Goal: Entertainment & Leisure: Consume media (video, audio)

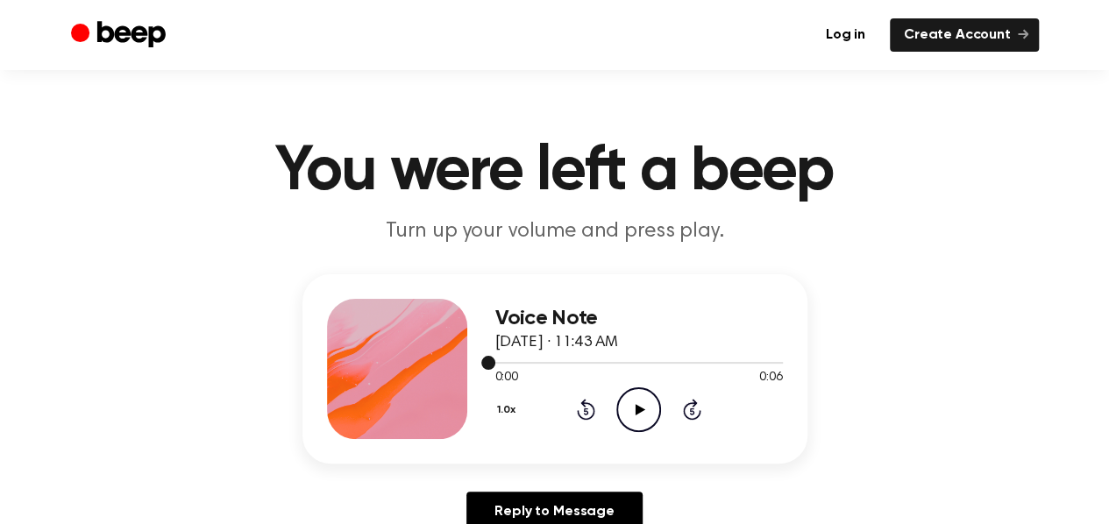
scroll to position [74, 0]
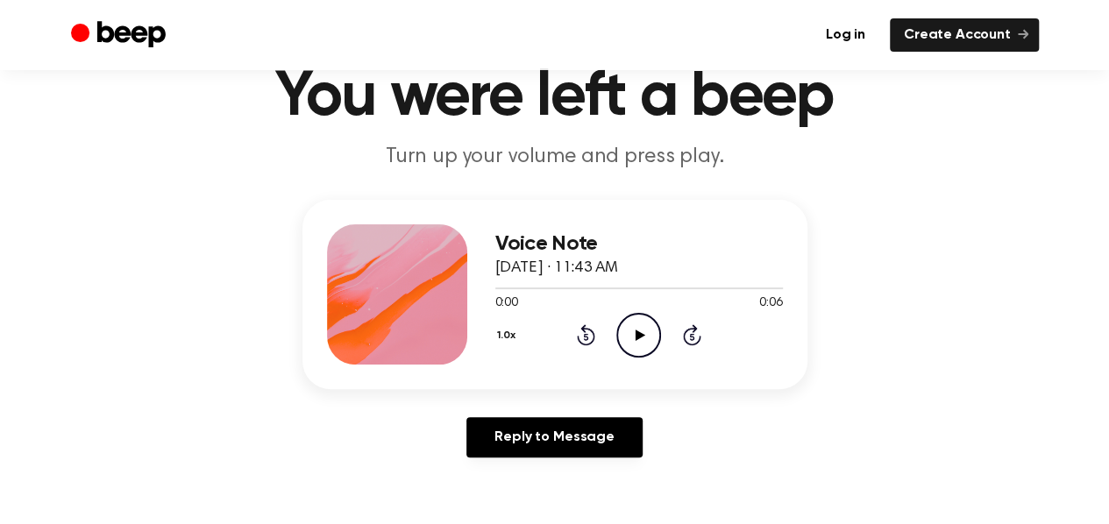
click at [645, 326] on icon "Play Audio" at bounding box center [638, 335] width 45 height 45
click at [645, 326] on icon "Pause Audio" at bounding box center [638, 335] width 45 height 45
click at [862, 37] on link "Log in" at bounding box center [845, 34] width 67 height 33
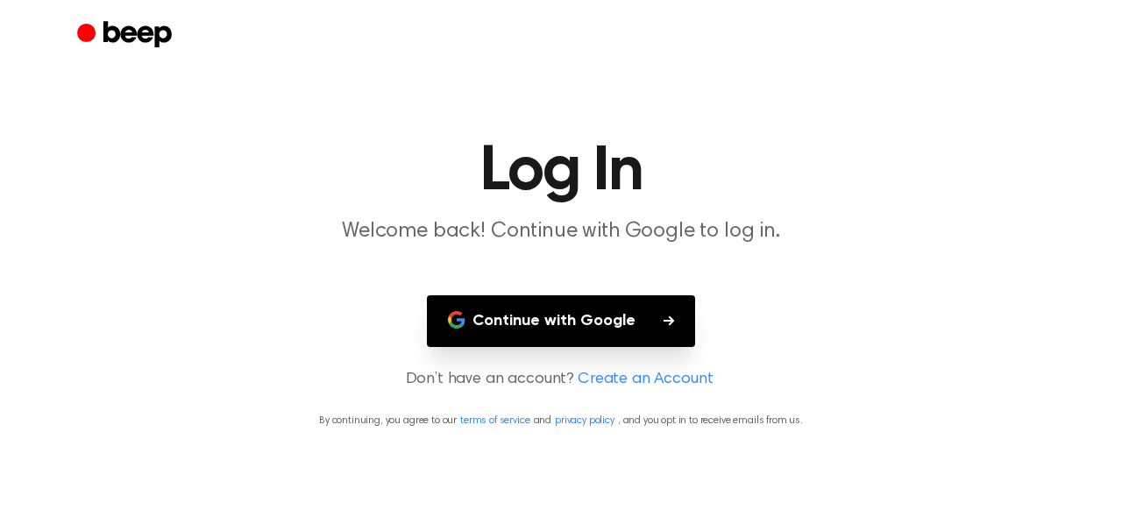
click at [617, 324] on button "Continue with Google" at bounding box center [561, 321] width 268 height 52
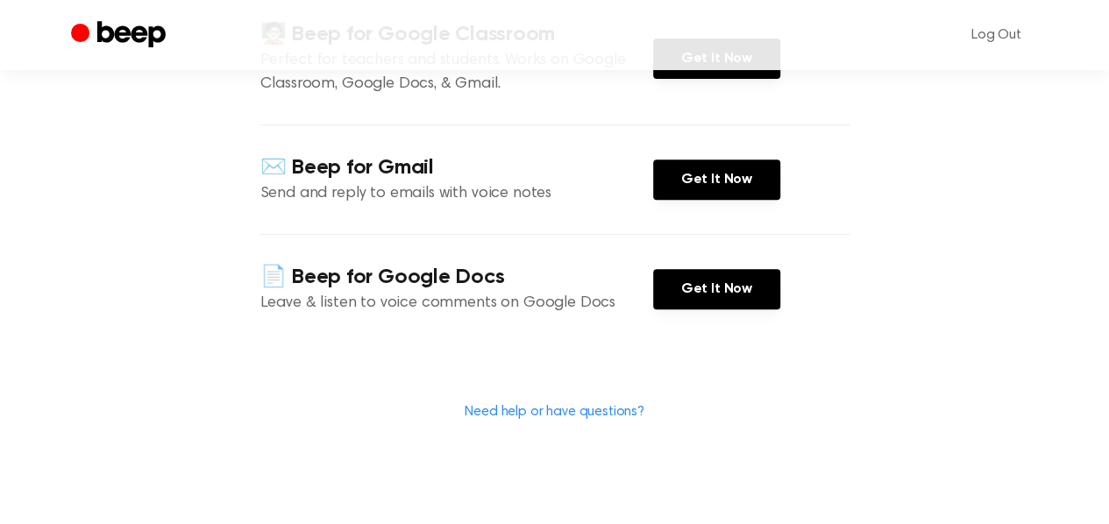
scroll to position [282, 0]
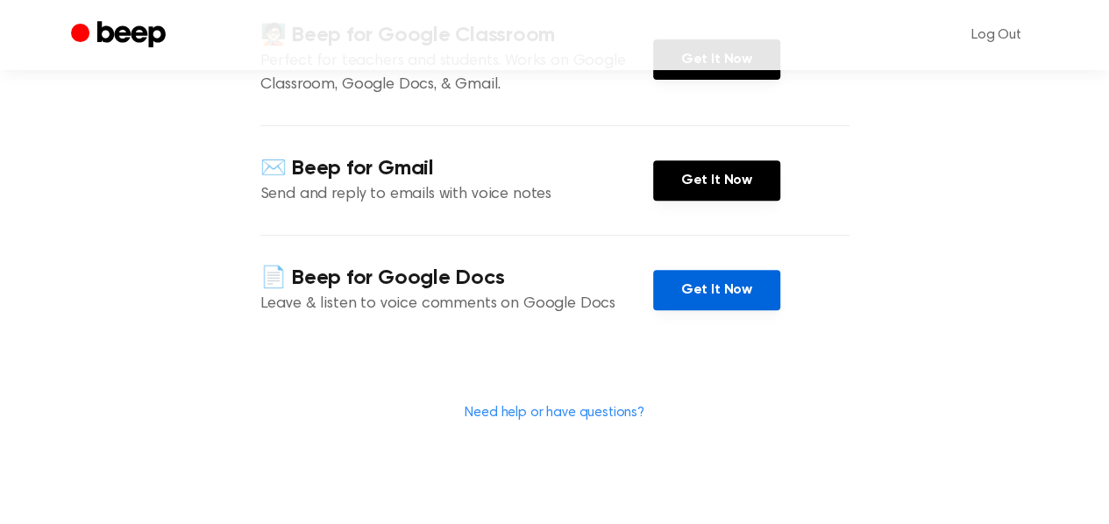
click at [685, 304] on link "Get It Now" at bounding box center [716, 290] width 127 height 40
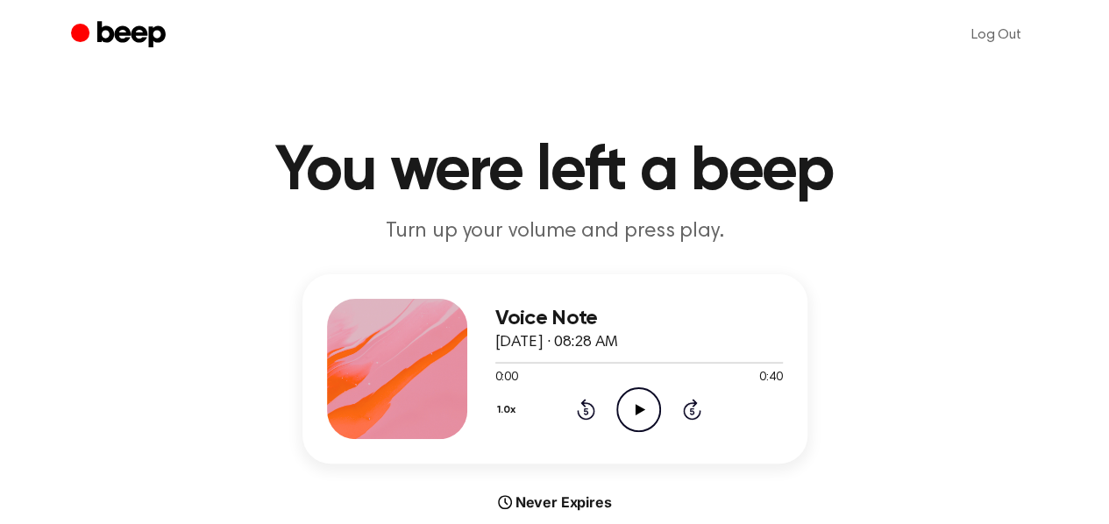
click at [649, 403] on icon "Play Audio" at bounding box center [638, 409] width 45 height 45
click at [649, 403] on icon "Pause Audio" at bounding box center [638, 409] width 45 height 45
click at [187, 170] on h1 "You were left a beep" at bounding box center [554, 171] width 897 height 63
click at [635, 412] on icon at bounding box center [640, 409] width 10 height 11
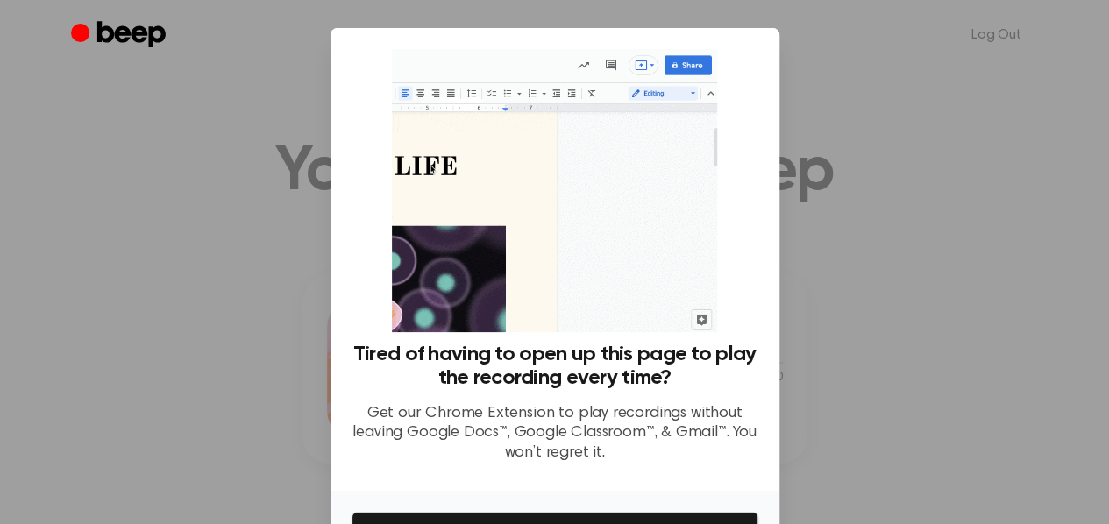
scroll to position [108, 0]
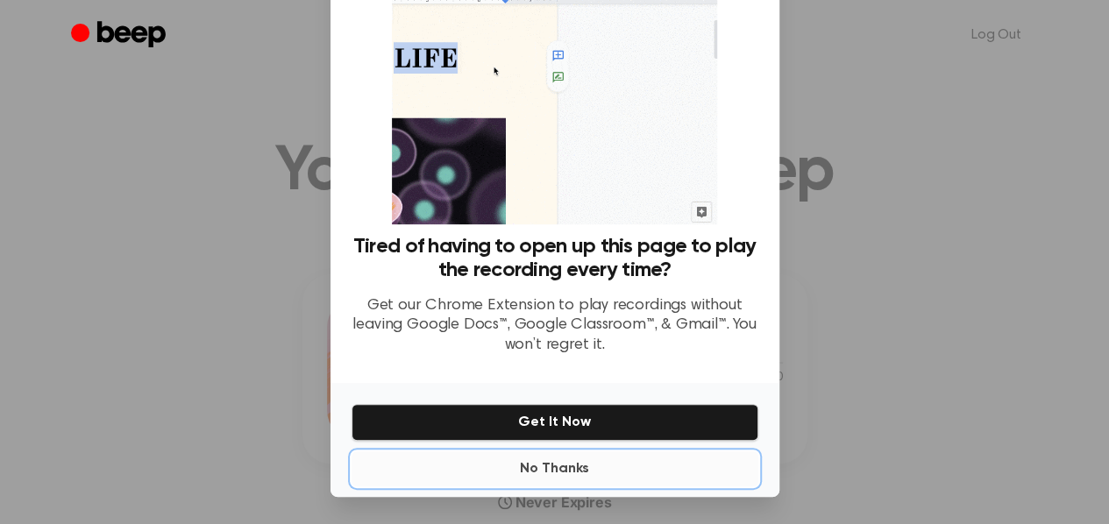
click at [531, 471] on button "No Thanks" at bounding box center [554, 468] width 407 height 35
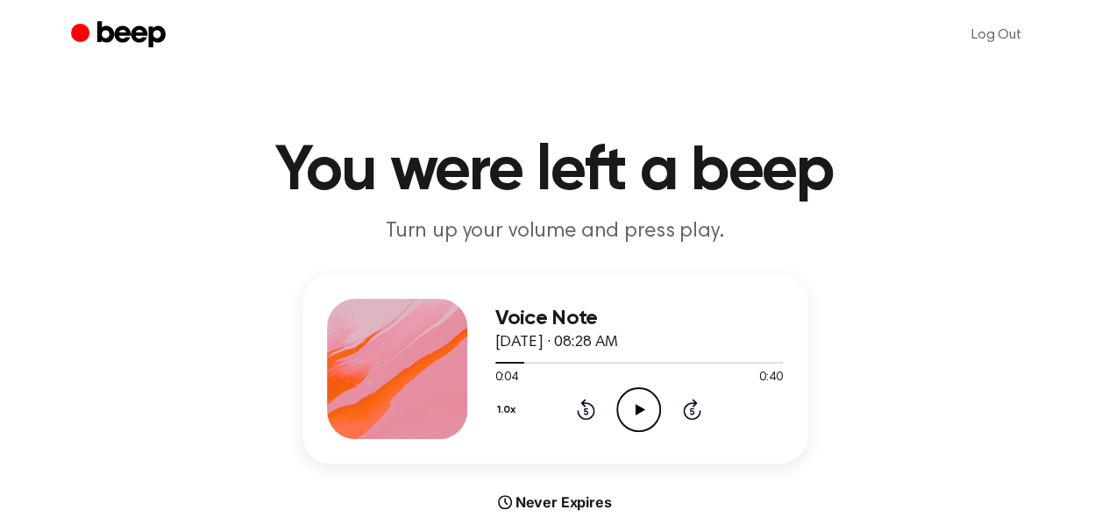
click at [636, 388] on circle at bounding box center [638, 409] width 43 height 43
click at [638, 406] on icon "Pause Audio" at bounding box center [638, 409] width 45 height 45
click at [41, 181] on header "You were left a beep Turn up your volume and press play." at bounding box center [554, 193] width 1067 height 106
click at [626, 405] on icon "Play Audio" at bounding box center [638, 409] width 45 height 45
click at [640, 402] on icon "Pause Audio" at bounding box center [638, 409] width 45 height 45
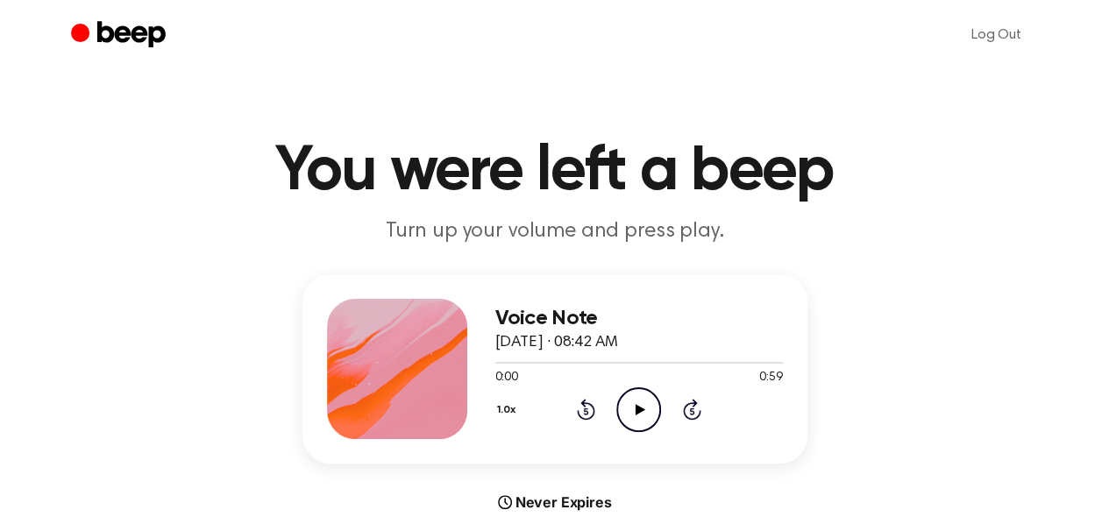
click at [640, 412] on icon "Play Audio" at bounding box center [638, 409] width 45 height 45
click at [640, 412] on icon at bounding box center [639, 409] width 8 height 11
click at [635, 410] on icon at bounding box center [640, 409] width 10 height 11
click at [635, 410] on icon at bounding box center [639, 409] width 8 height 11
click at [650, 408] on icon "Play Audio" at bounding box center [638, 409] width 45 height 45
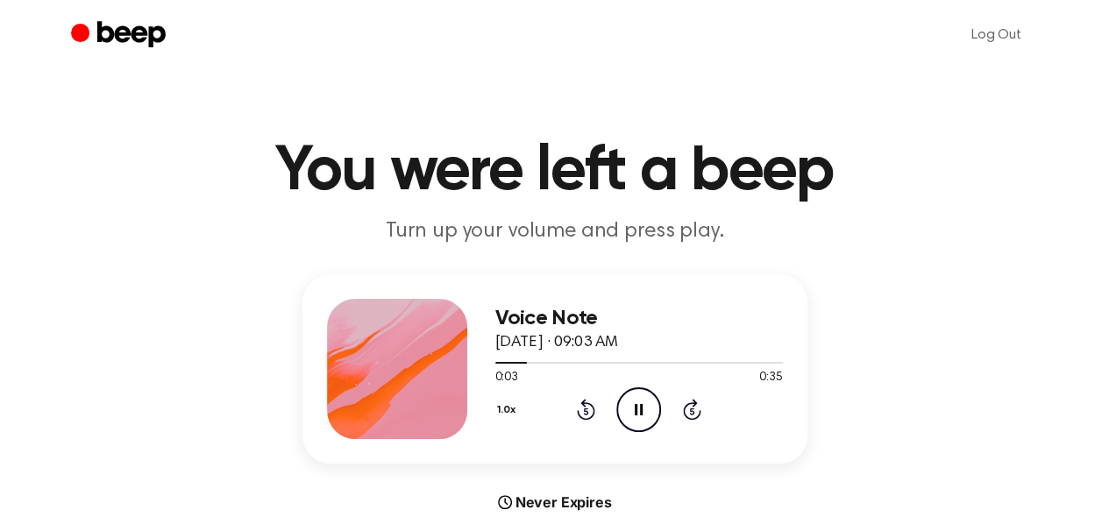
click at [650, 408] on icon "Pause Audio" at bounding box center [638, 409] width 45 height 45
